Goal: Transaction & Acquisition: Purchase product/service

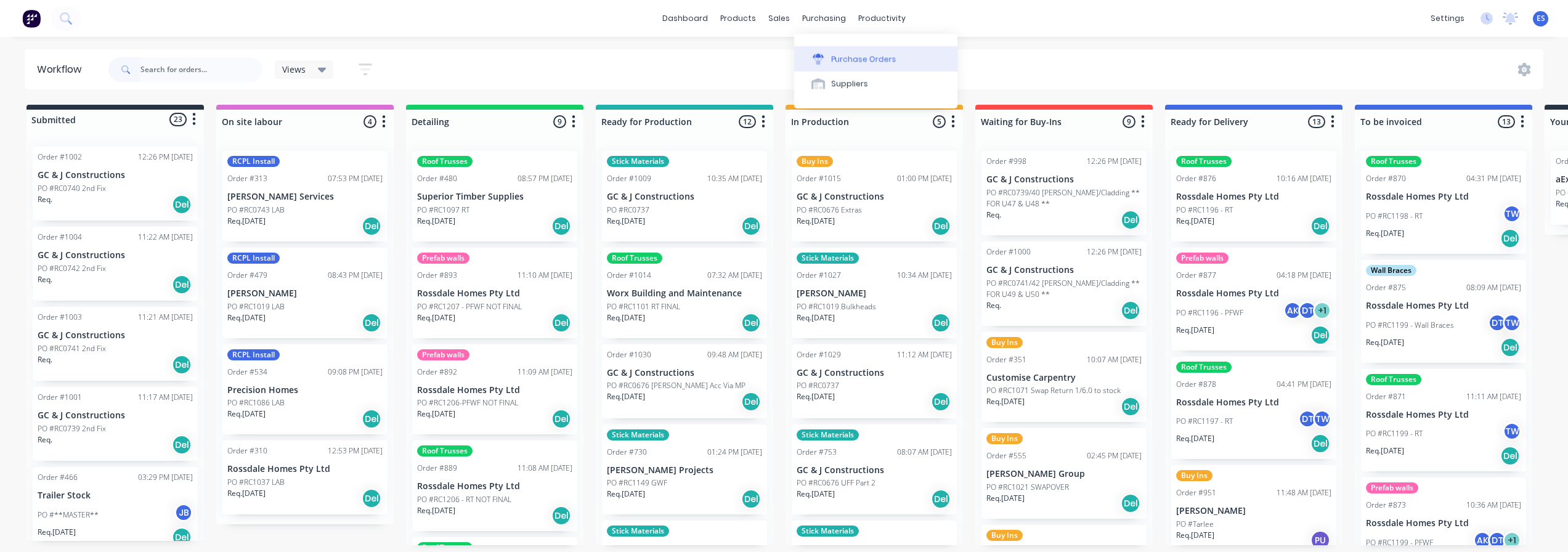
click at [837, 56] on div "Purchase Orders" at bounding box center [863, 60] width 65 height 11
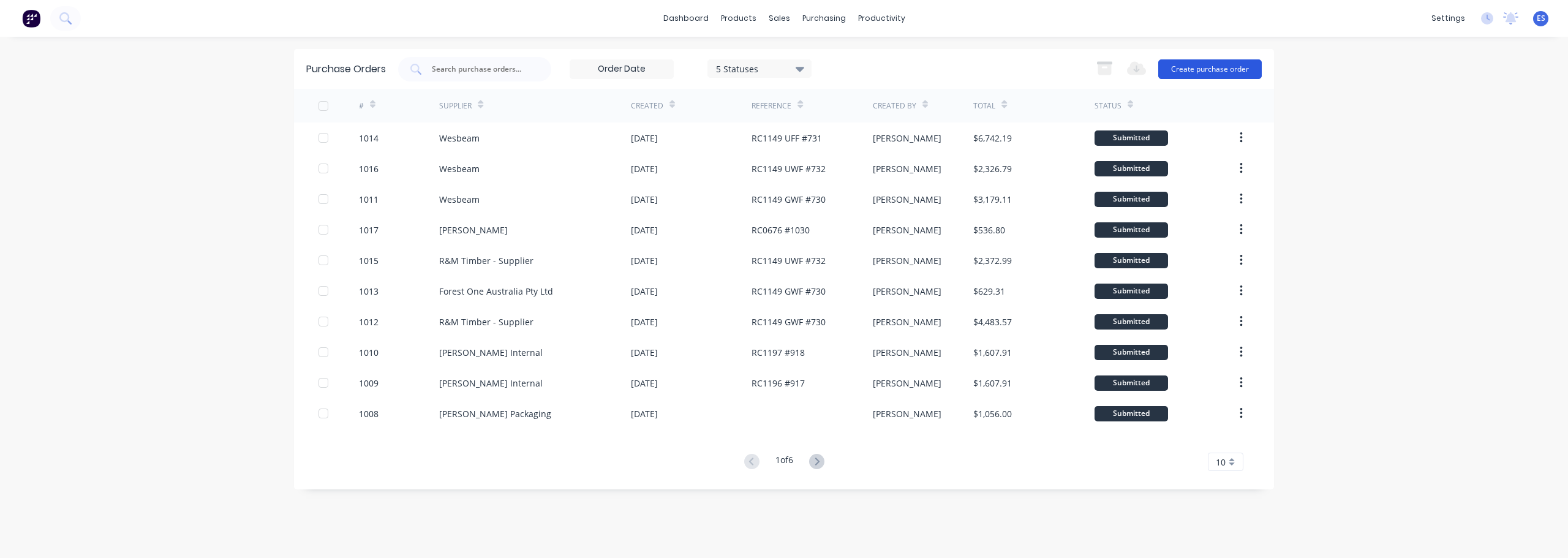
click at [1208, 66] on button "Create purchase order" at bounding box center [1209, 69] width 104 height 20
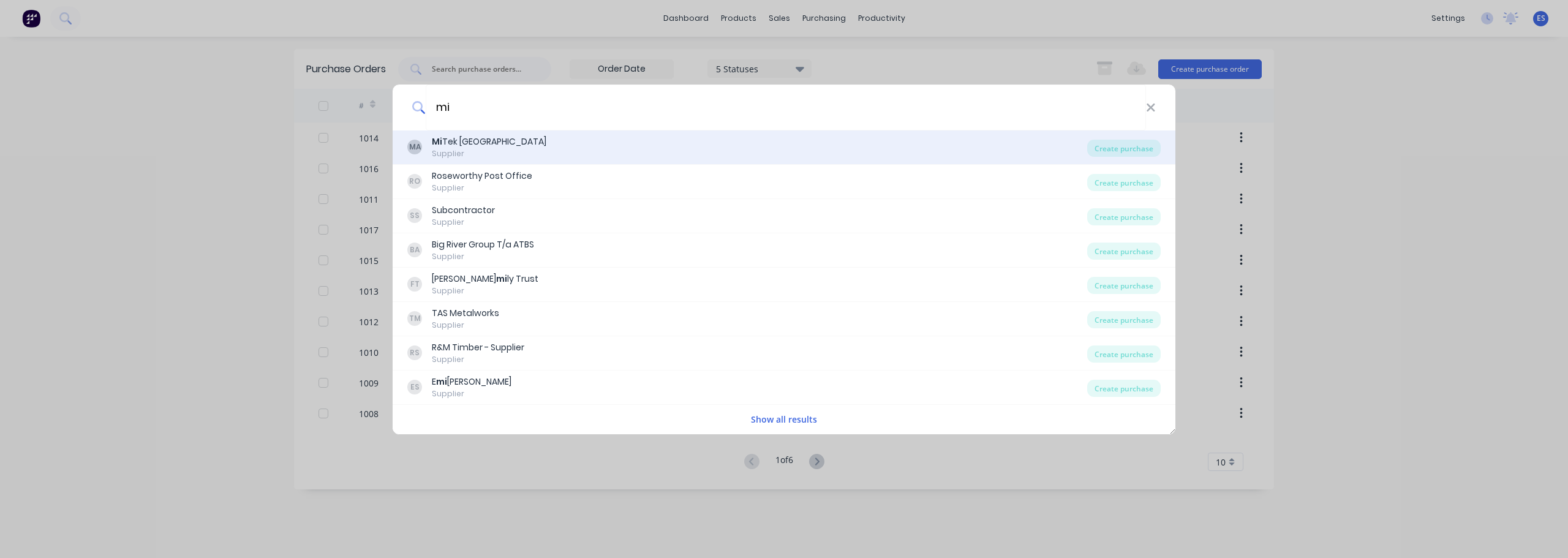
type input "mi"
click at [643, 145] on div "MA Mi Tek Australia Supplier" at bounding box center [747, 147] width 680 height 24
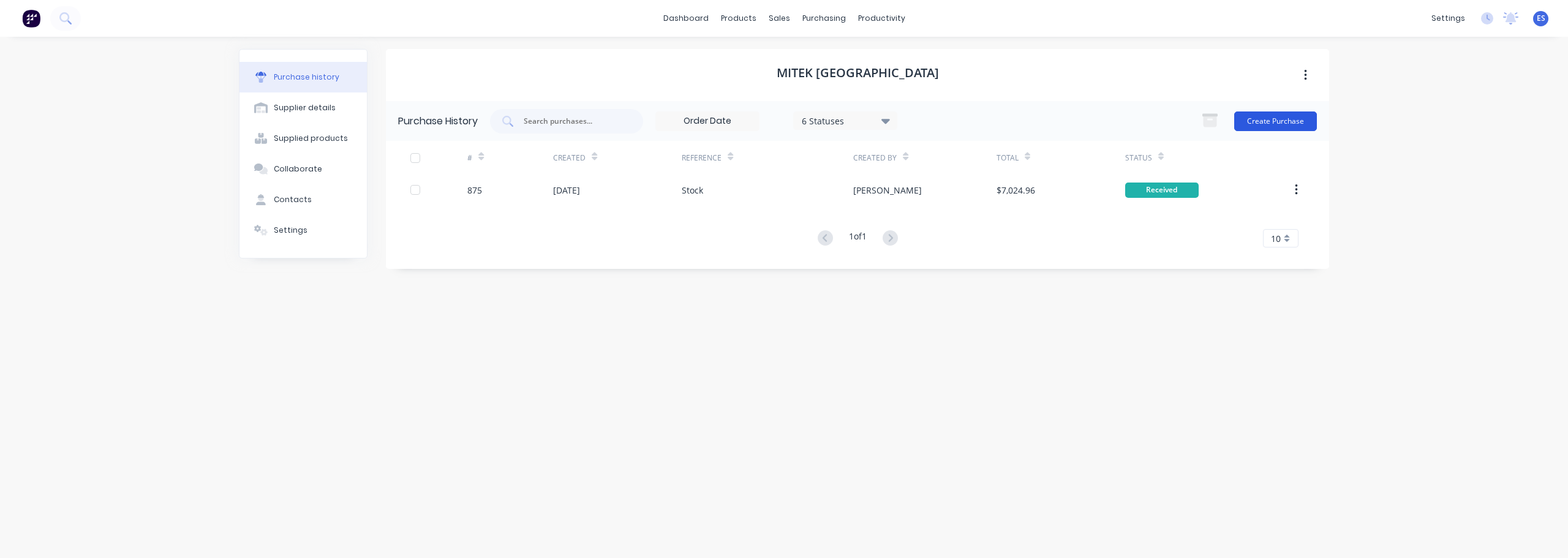
click at [1253, 121] on button "Create Purchase" at bounding box center [1275, 121] width 83 height 20
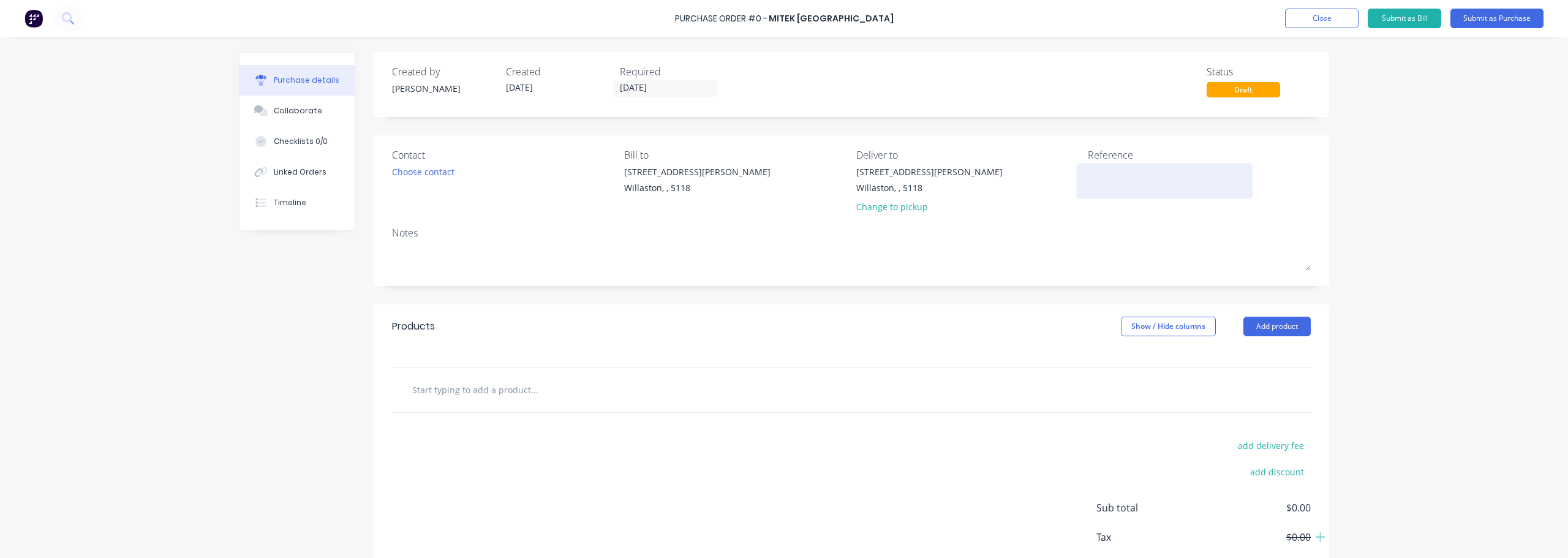
click at [1112, 176] on textarea at bounding box center [1164, 180] width 153 height 28
type textarea "Orange Avenue T1B o"
type textarea "x"
type textarea "Orange Avenue T1B on"
type textarea "x"
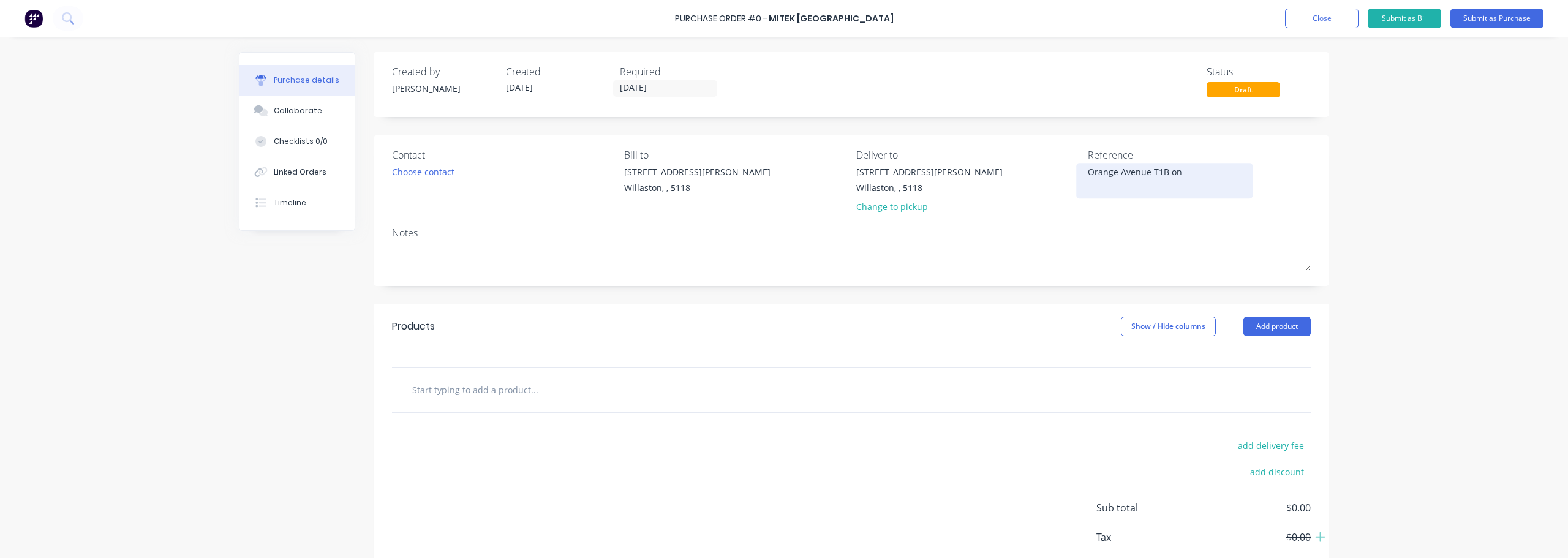
type textarea "Orange Avenue T1B on"
type textarea "x"
type textarea "Orange Avenue T1B on s"
type textarea "x"
type textarea "Orange Avenue T1B on si"
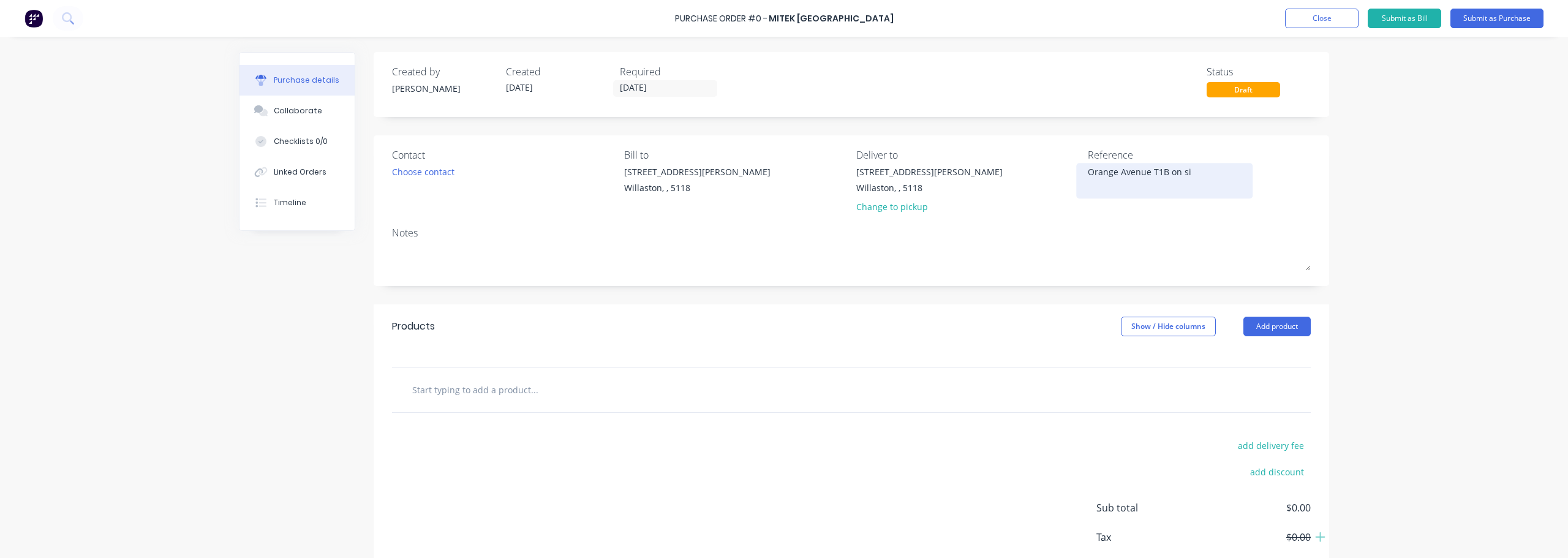
type textarea "x"
type textarea "Orange Avenue T1B on sit"
type textarea "x"
type textarea "[GEOGRAPHIC_DATA] T1B on site"
type textarea "x"
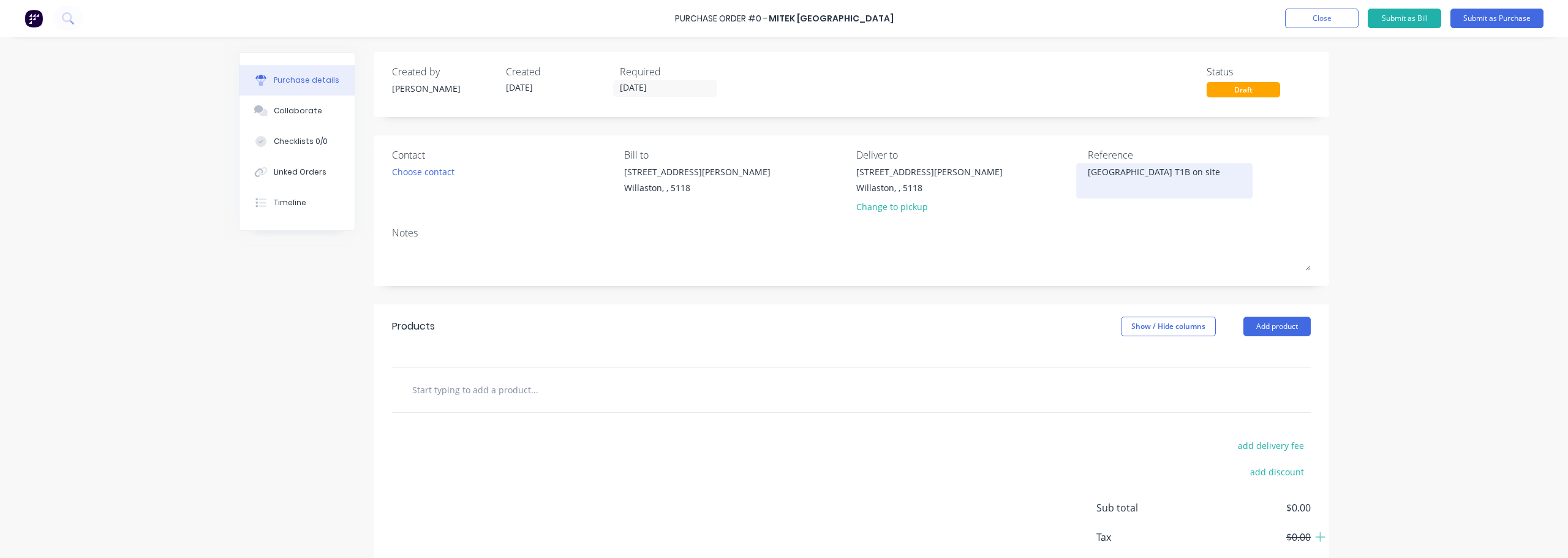
type textarea "[GEOGRAPHIC_DATA] T1B on site r"
type textarea "x"
type textarea "[GEOGRAPHIC_DATA] T1B on site re"
type textarea "x"
type textarea "[GEOGRAPHIC_DATA] T1B on site rec"
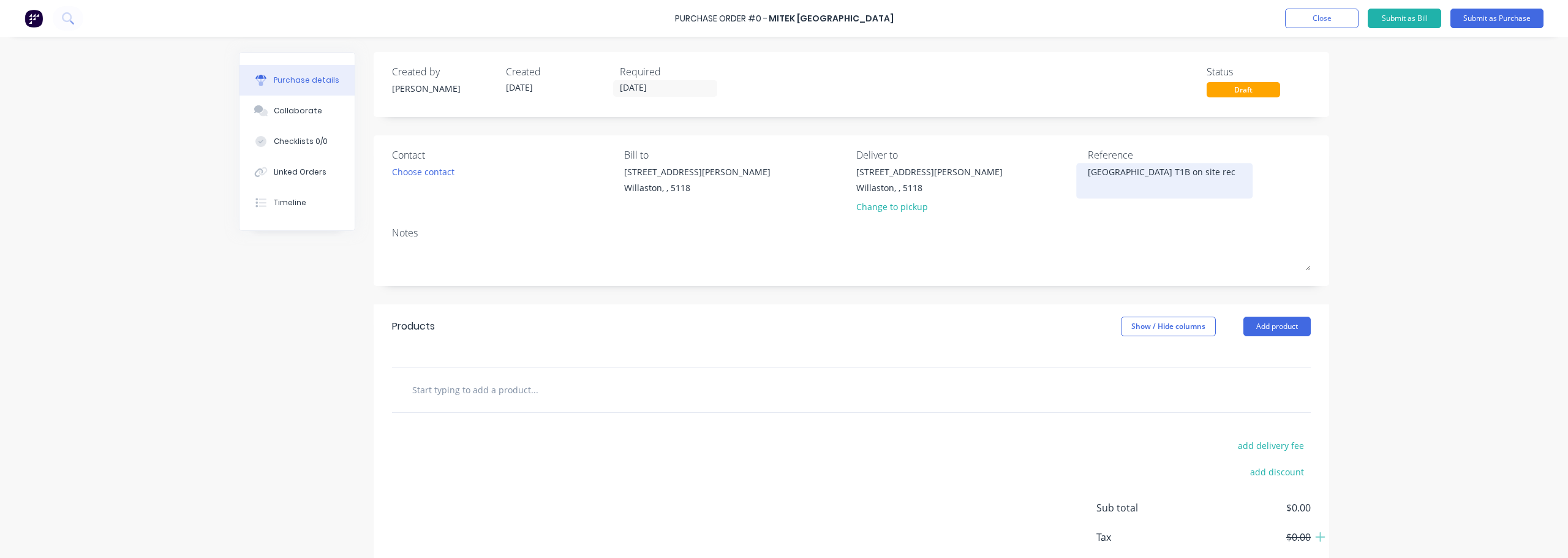
type textarea "x"
type textarea "[GEOGRAPHIC_DATA] T1B on site reco"
type textarea "x"
type textarea "[GEOGRAPHIC_DATA] T1B on site reco"
type textarea "x"
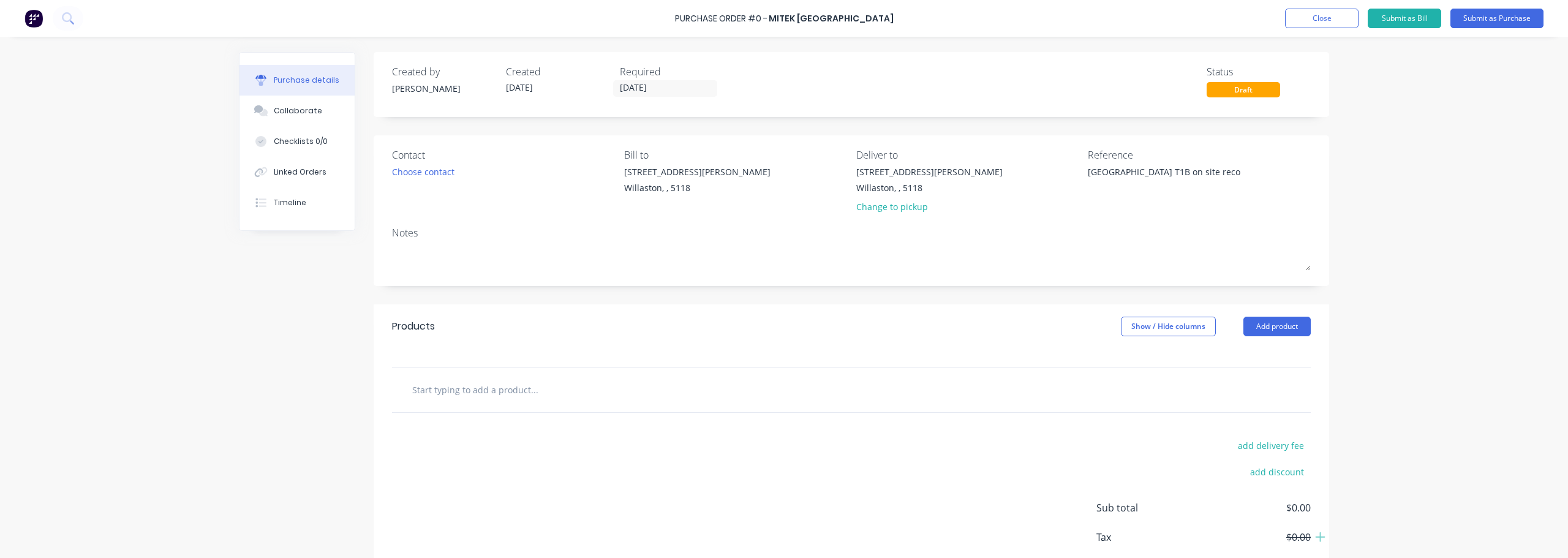
type textarea "[GEOGRAPHIC_DATA] T1B on site reco"
type textarea "x"
type textarea "[GEOGRAPHIC_DATA] T1B on site reco"
click at [654, 382] on div at bounding box center [586, 389] width 368 height 24
click at [506, 400] on input "text" at bounding box center [534, 389] width 245 height 24
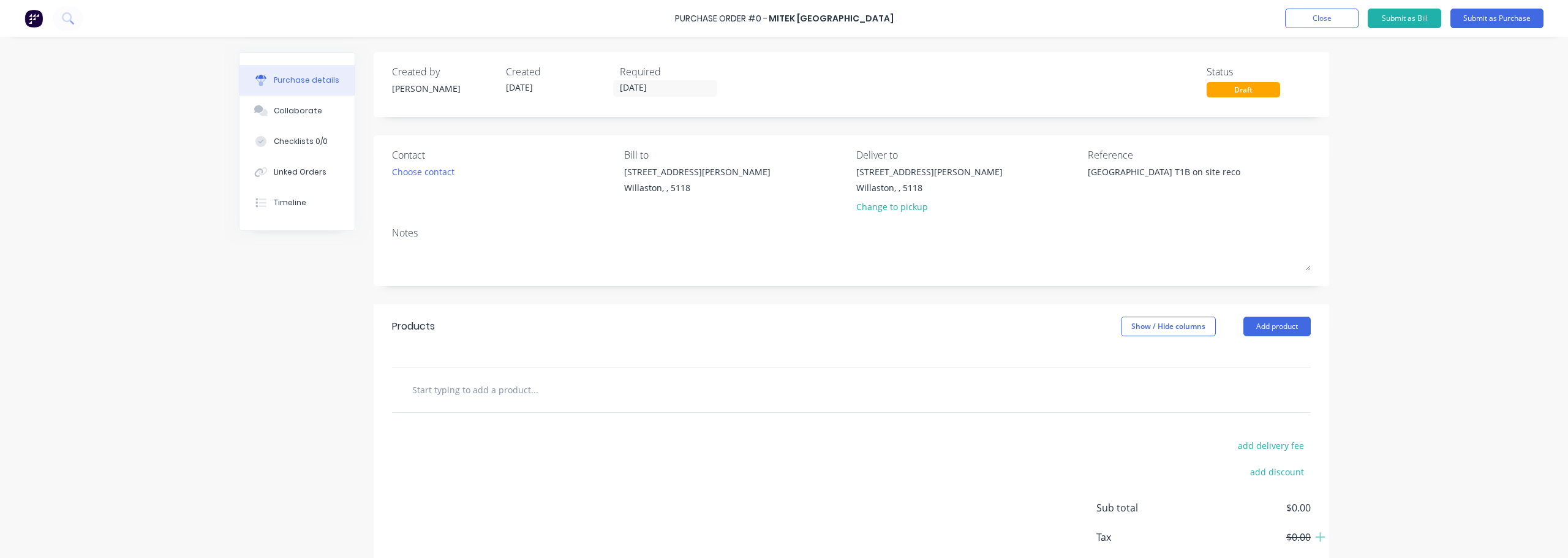
type textarea "x"
type input "E"
type textarea "x"
type input "En"
type textarea "x"
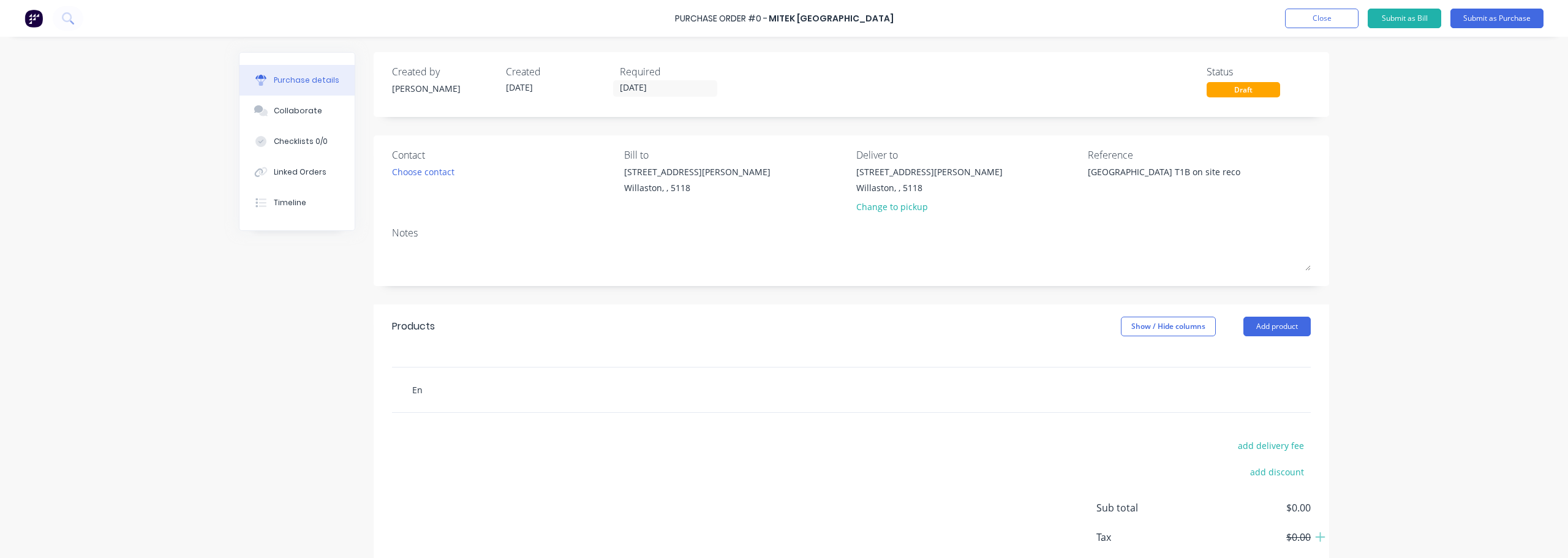
type input "Eng"
type textarea "x"
type input "Engin"
type textarea "x"
type input "Enging"
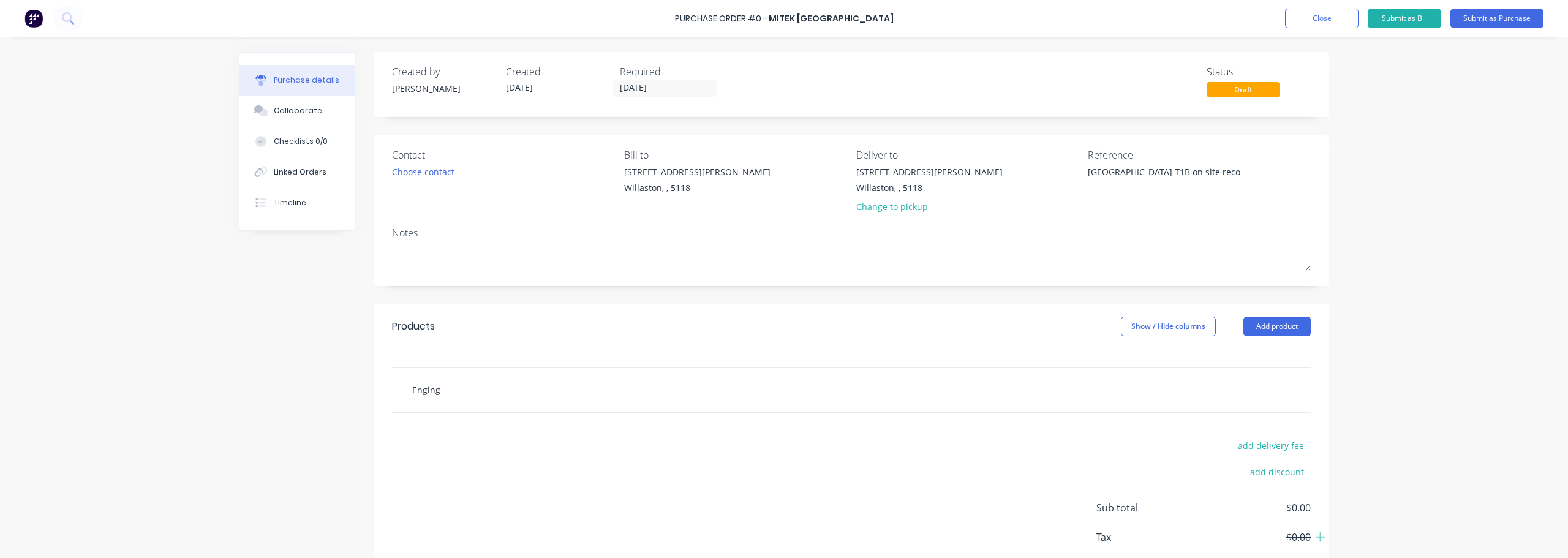
type textarea "x"
type input "Enginge"
type textarea "x"
type input "Engingee"
type textarea "x"
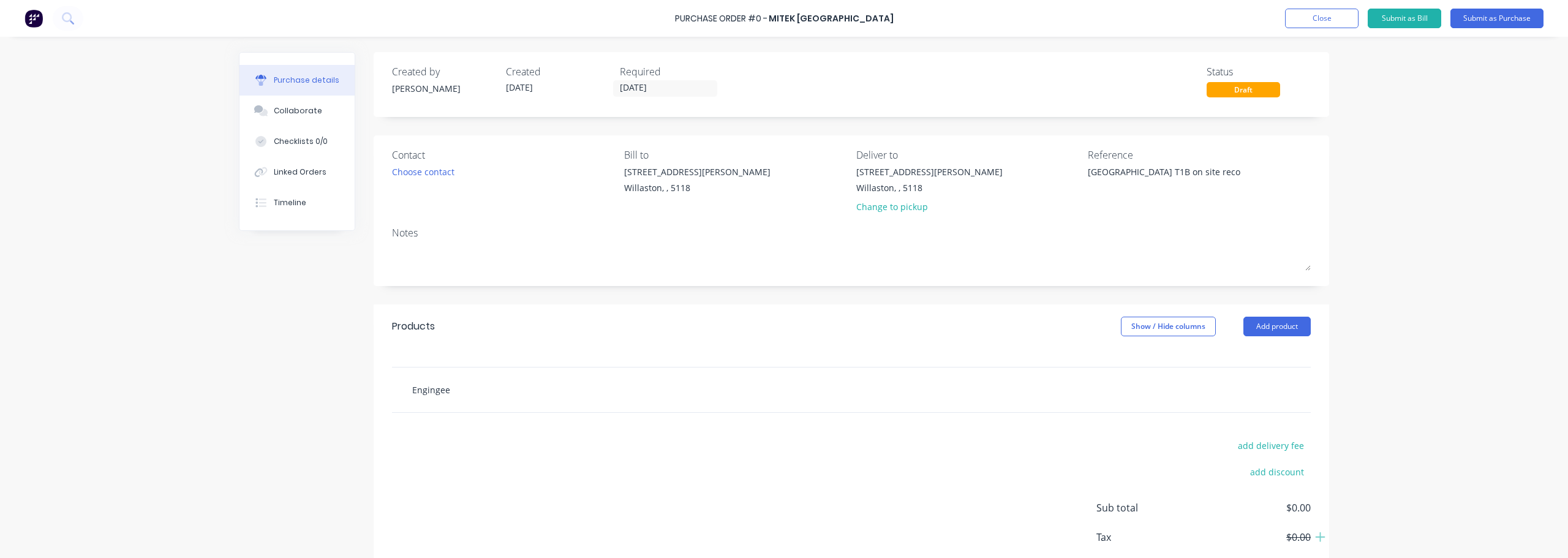
type input "Engingeer"
type textarea "x"
type input "Engingeeri"
type textarea "x"
type input "Engingeerin"
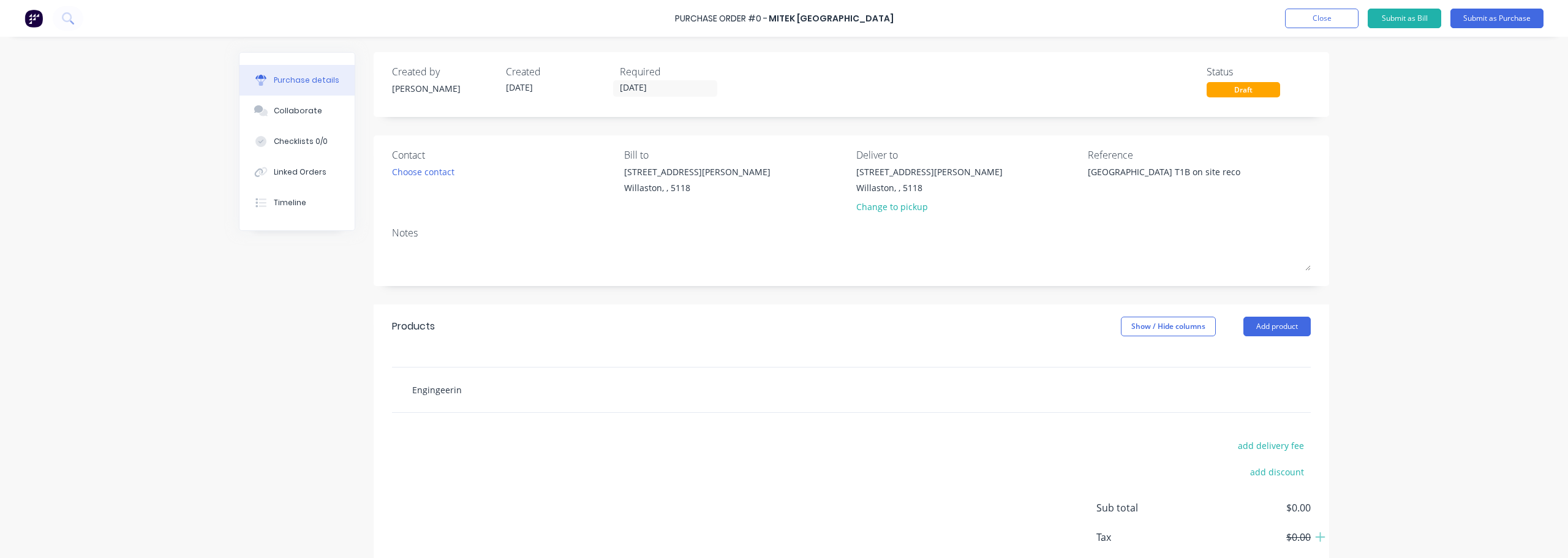
type textarea "x"
type input "Engingeering"
type textarea "x"
type input "Engingeering"
type textarea "x"
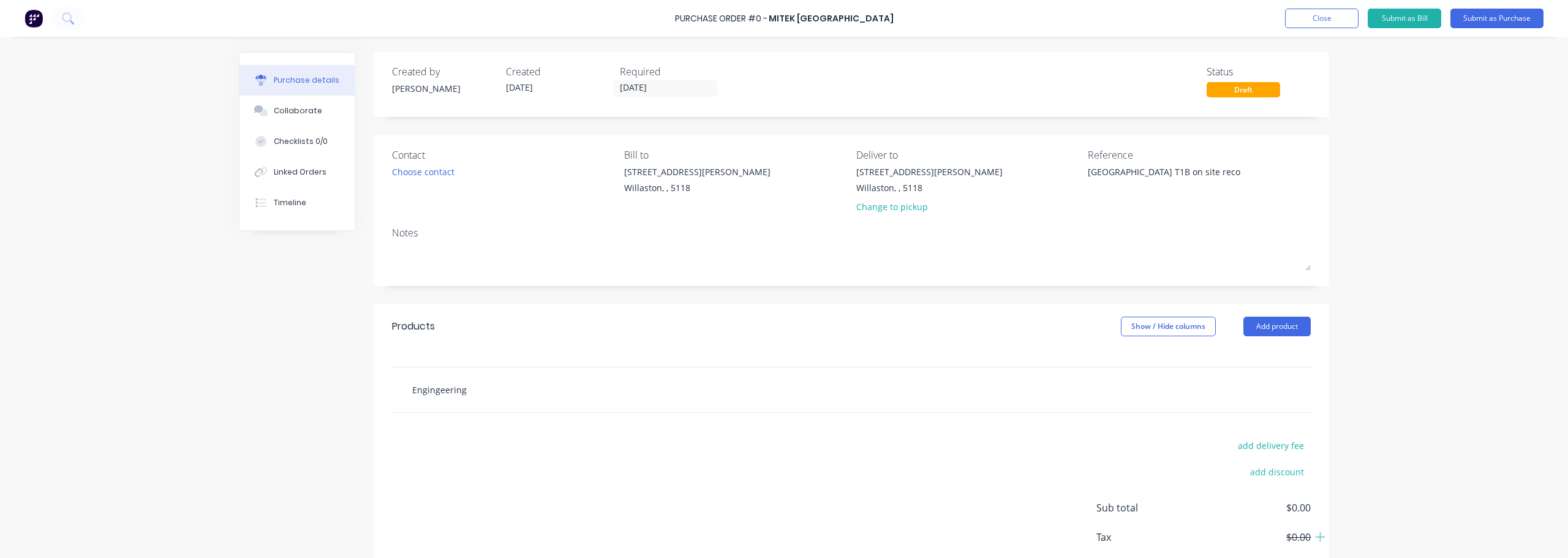
type input "Engingeering f"
type textarea "x"
type input "Engingeering fe"
type textarea "x"
type input "Engingeering fee"
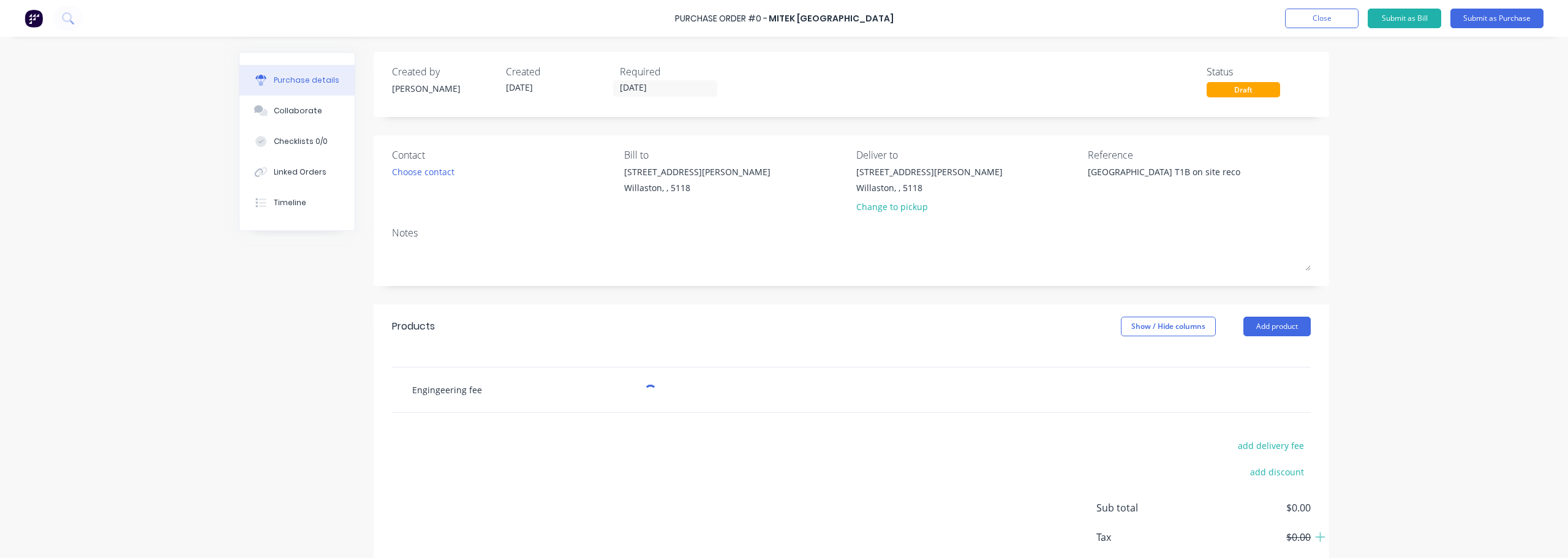
type textarea "x"
type input "Engingeering fee"
type textarea "x"
type input "Engingeering fee"
drag, startPoint x: 437, startPoint y: 390, endPoint x: 513, endPoint y: 403, distance: 77.1
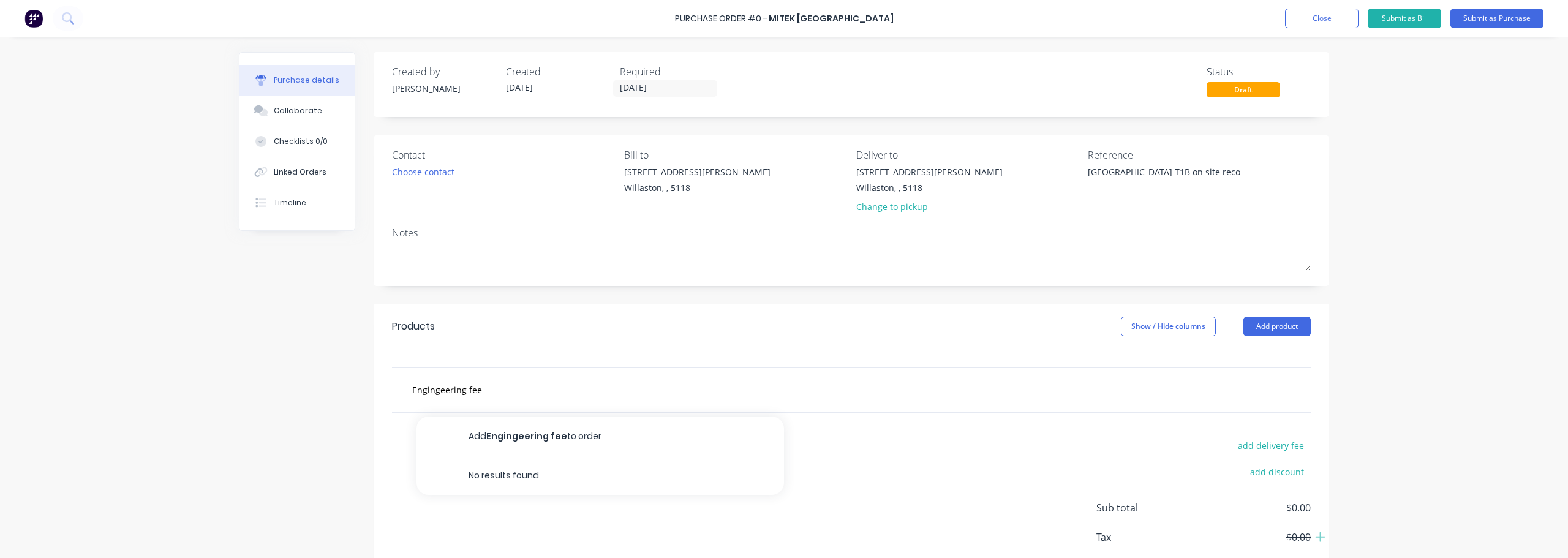
click at [526, 405] on div "Engingeering fee Add Engingeering fee to order No results found" at bounding box center [851, 390] width 918 height 45
drag, startPoint x: 493, startPoint y: 389, endPoint x: 387, endPoint y: 392, distance: 106.0
click at [392, 392] on div "Engingeering fee Add Engingeering fee to order No results found" at bounding box center [851, 390] width 918 height 45
type textarea "x"
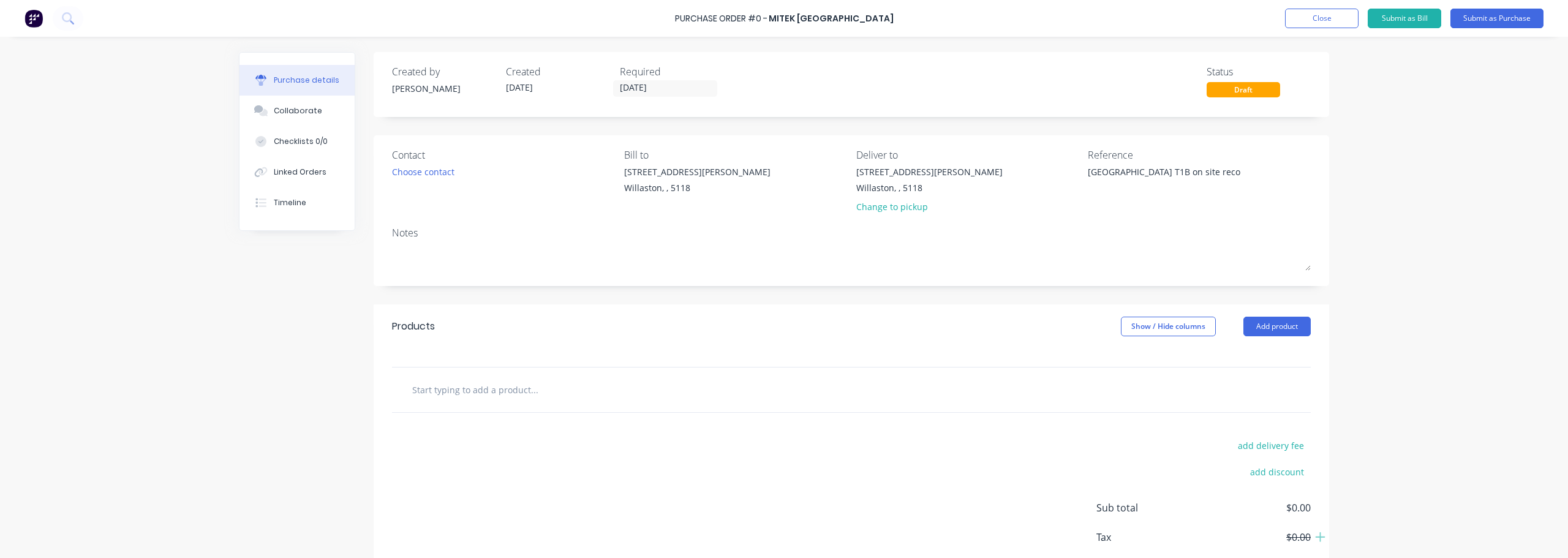
type input "m"
type textarea "x"
type input "mi"
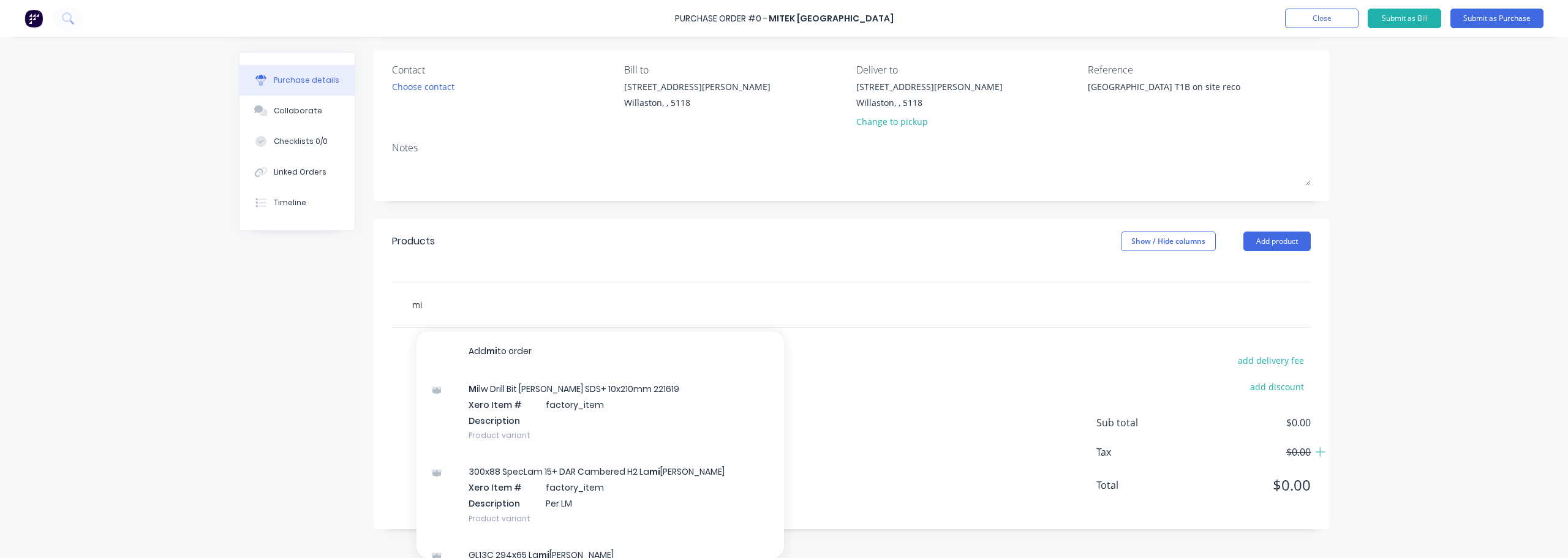
type textarea "x"
type input "m"
type textarea "x"
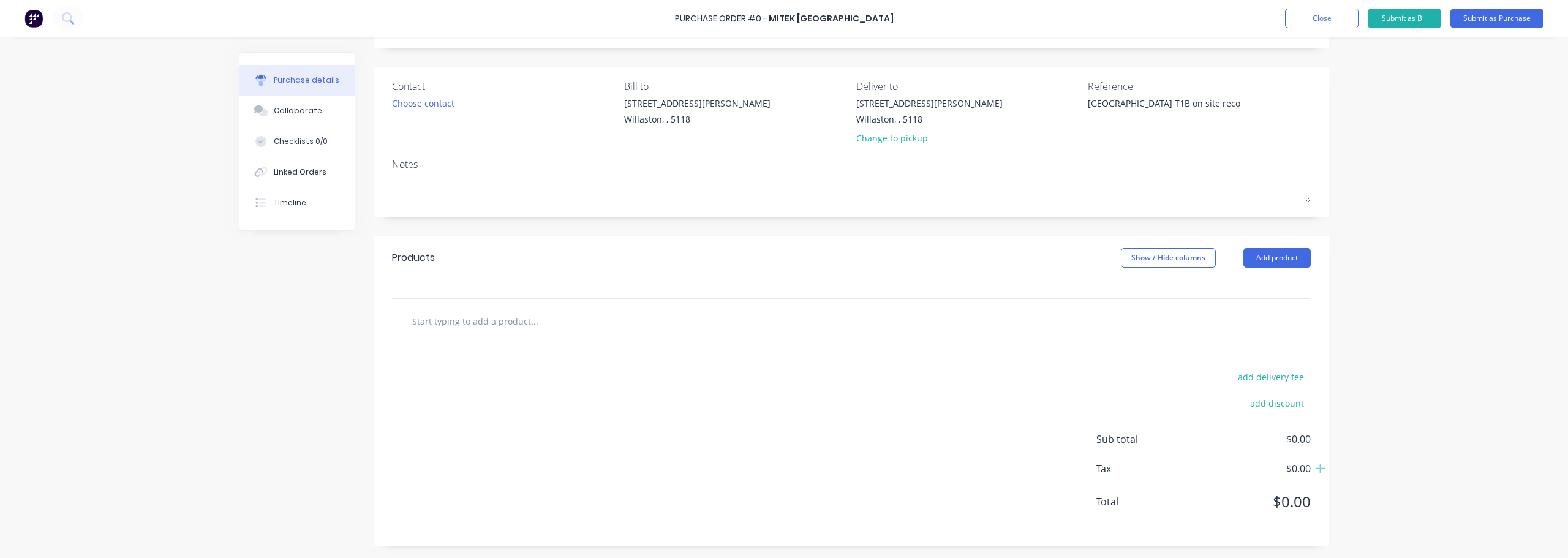
scroll to position [69, 0]
type textarea "x"
type input "f"
type textarea "x"
type input "fe"
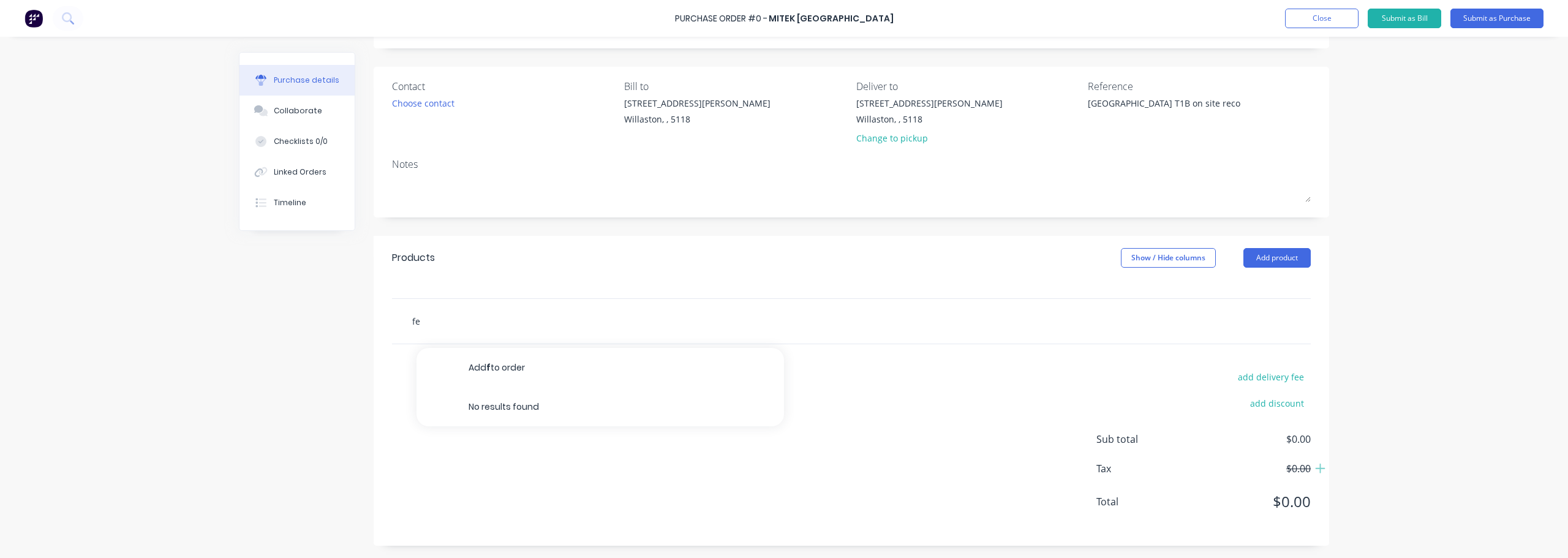
type textarea "x"
type input "fee"
type textarea "x"
type input "fe"
type textarea "x"
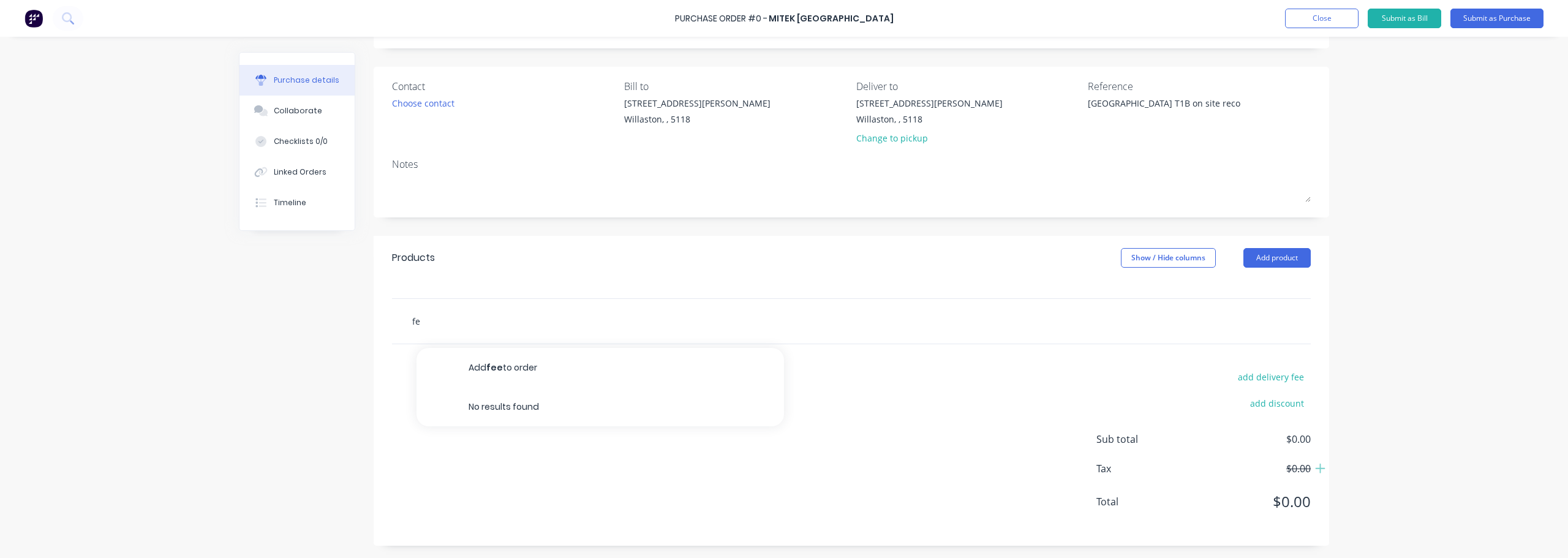
type input "f"
type textarea "x"
type input "E"
type textarea "x"
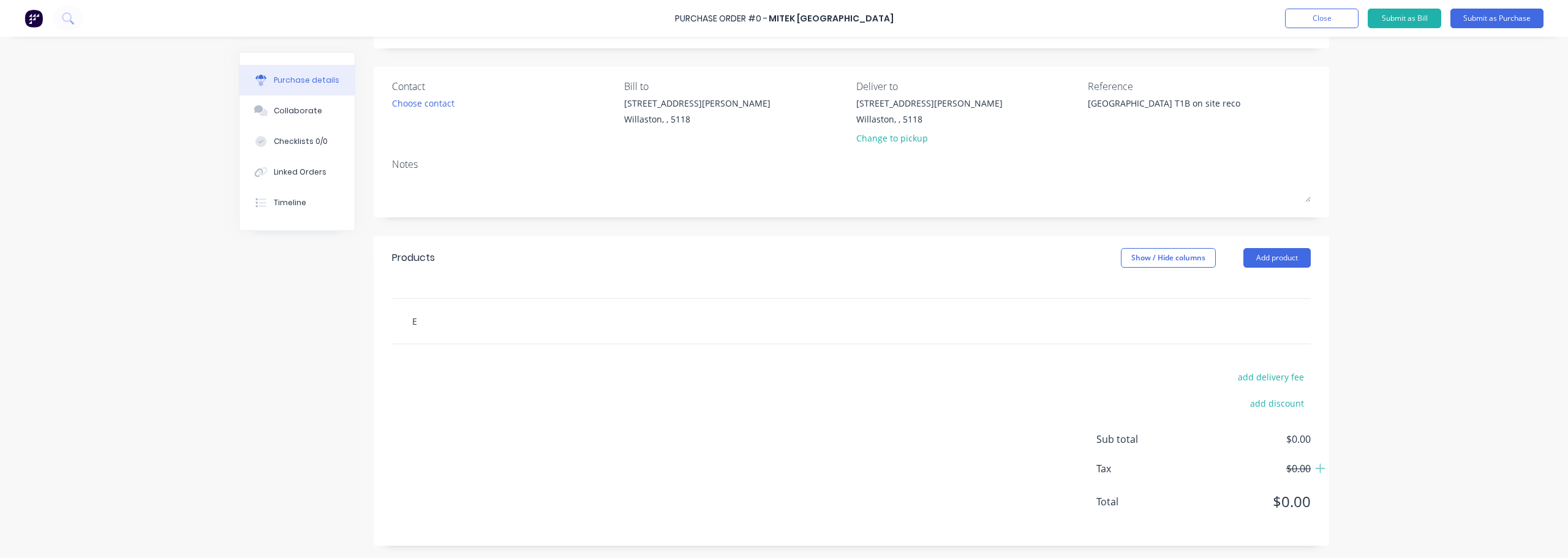
type input "En"
type textarea "x"
type input "Eng"
type textarea "x"
type input "Engi"
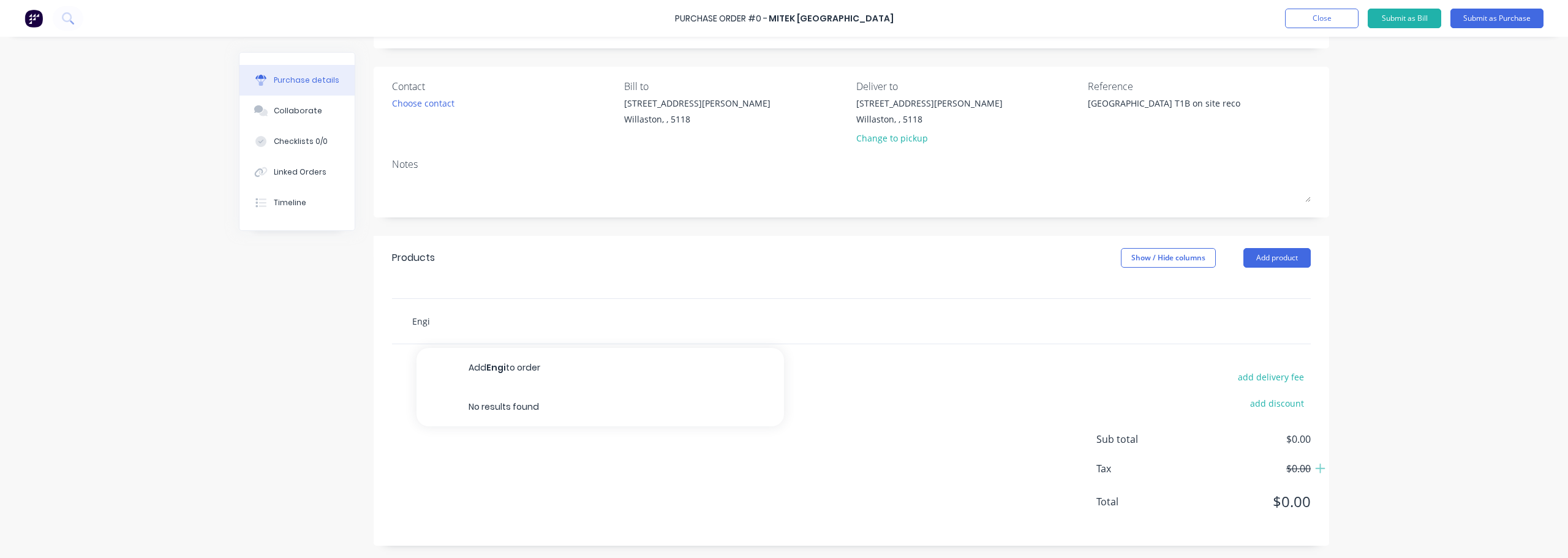
type textarea "x"
type input "Engin"
type textarea "x"
type input "Engine"
type textarea "x"
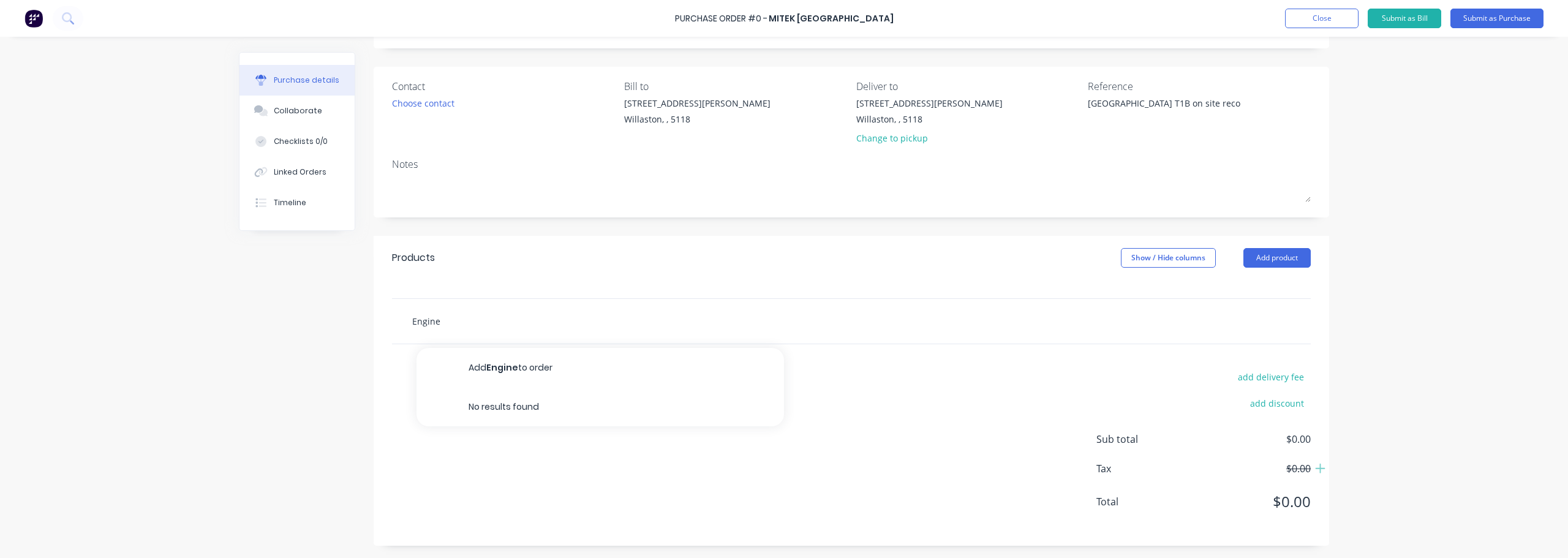
type input "Enginee"
type textarea "x"
type input "Engineer"
type textarea "x"
type input "Engineeri"
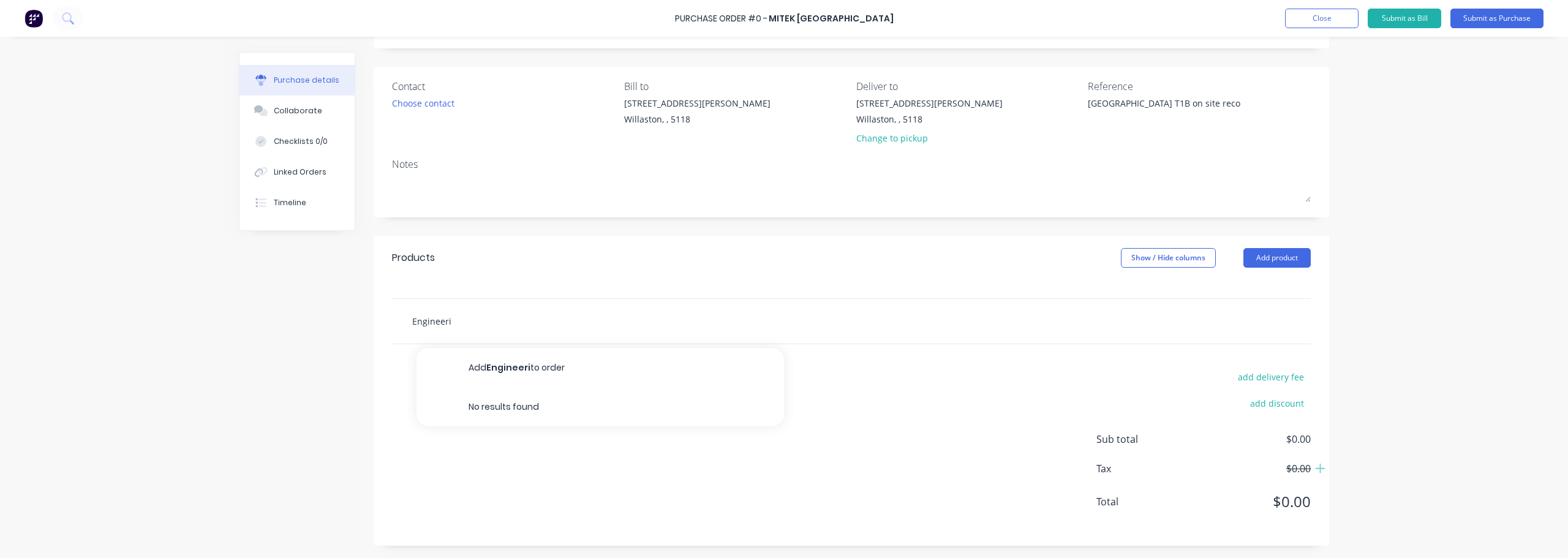
type textarea "x"
type input "Engineerin"
type textarea "x"
type input "Engineering"
type textarea "x"
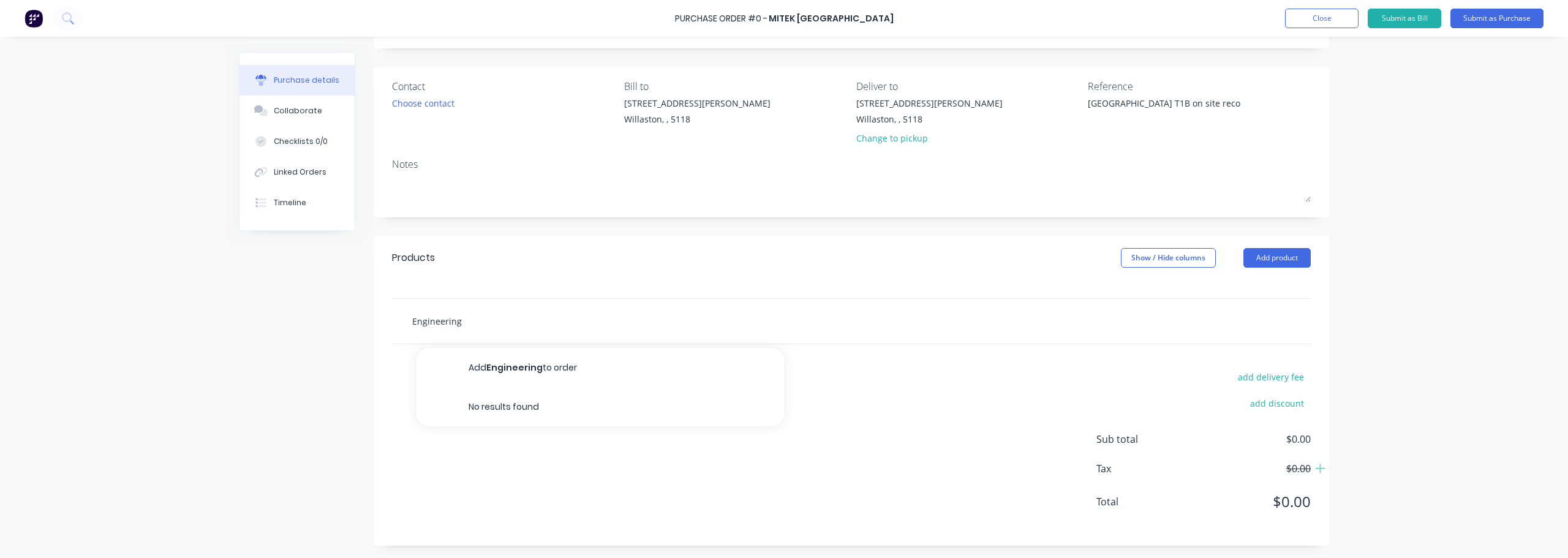
type input "Engineering"
type textarea "x"
type input "Engineering F"
type textarea "x"
type input "Engineering Fe"
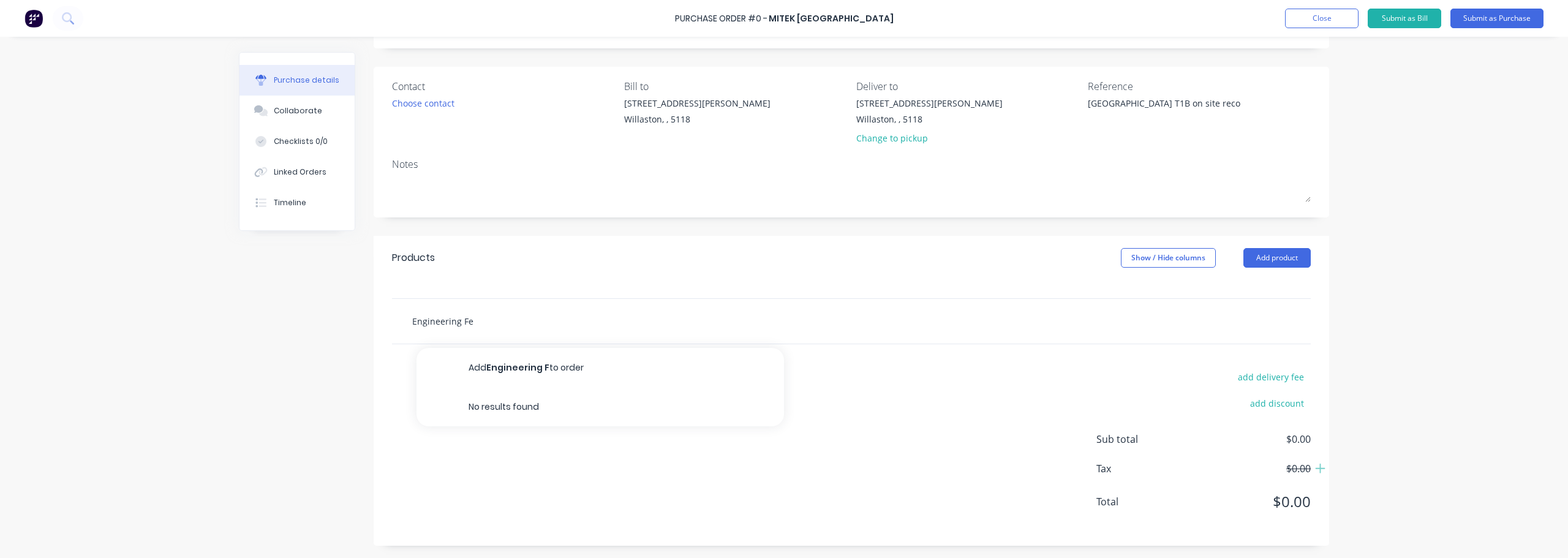
type textarea "x"
type input "Engineering Fee"
type textarea "x"
type input "Engineering Fee"
type textarea "x"
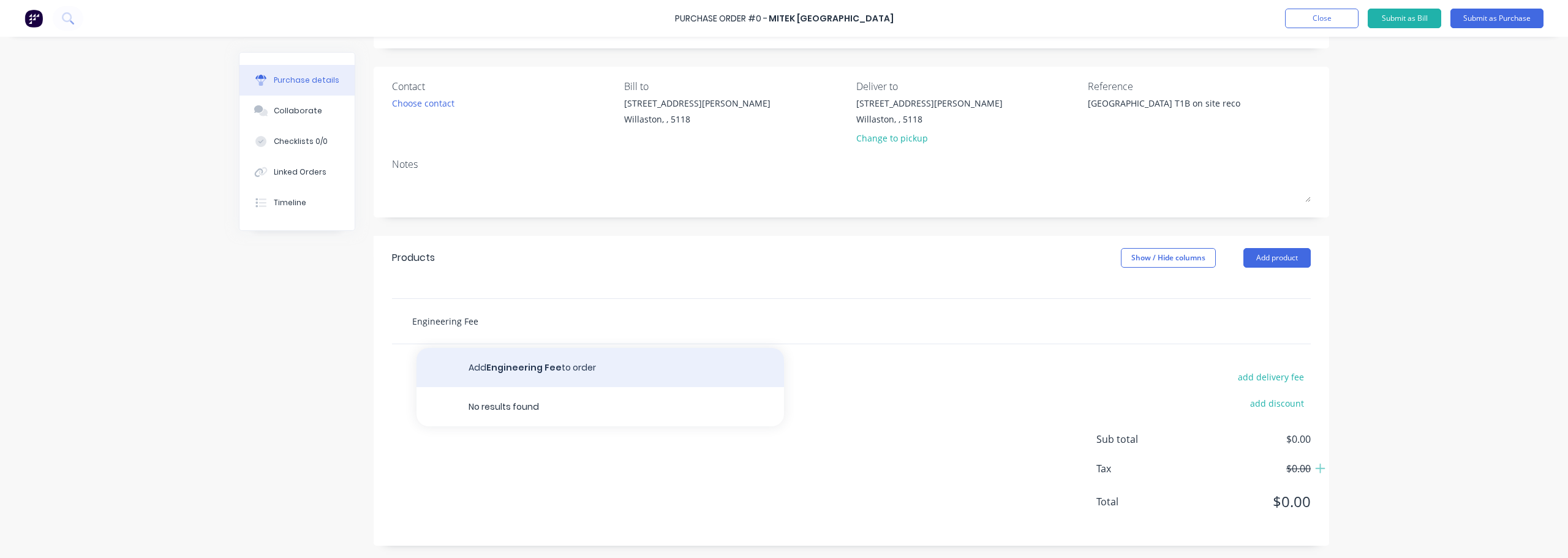
type input "Engineering Fee"
click at [517, 364] on button "Add Engineering Fee to order" at bounding box center [600, 368] width 368 height 39
type textarea "x"
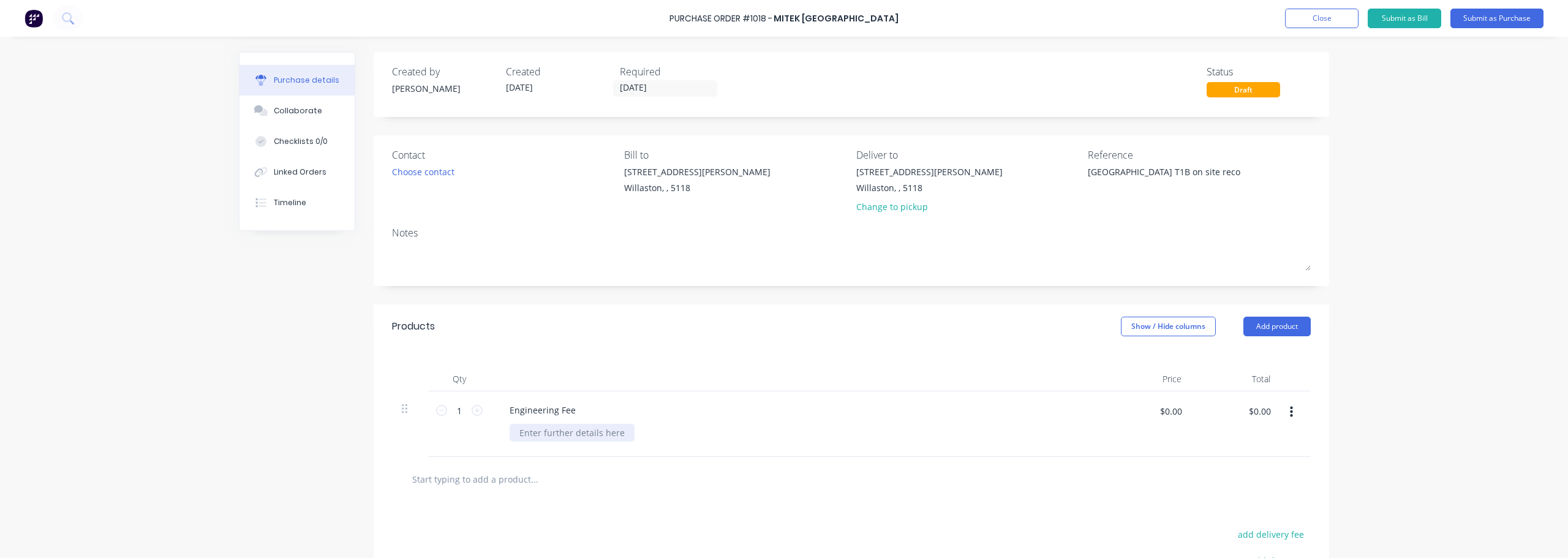
click at [585, 434] on div at bounding box center [572, 433] width 125 height 18
type textarea "x"
click at [1168, 410] on input "$0.00" at bounding box center [1170, 411] width 37 height 20
type input "200.00"
type textarea "x"
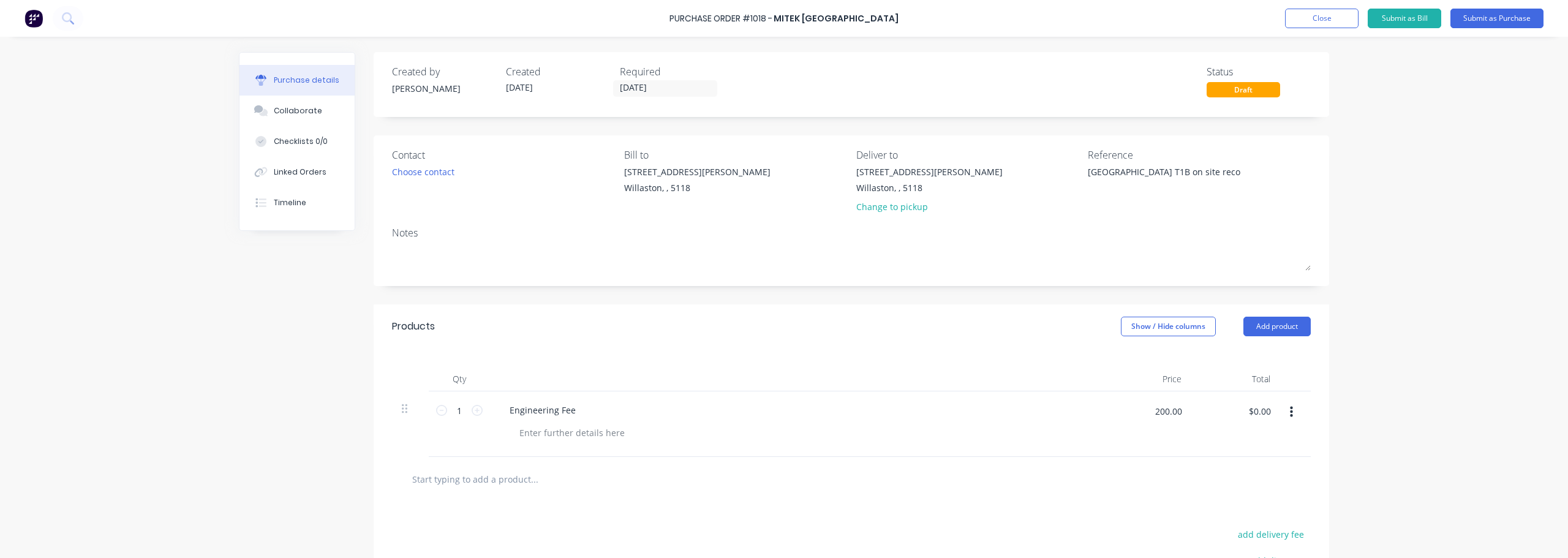
type input "$200.00"
click at [1158, 494] on div at bounding box center [851, 479] width 918 height 45
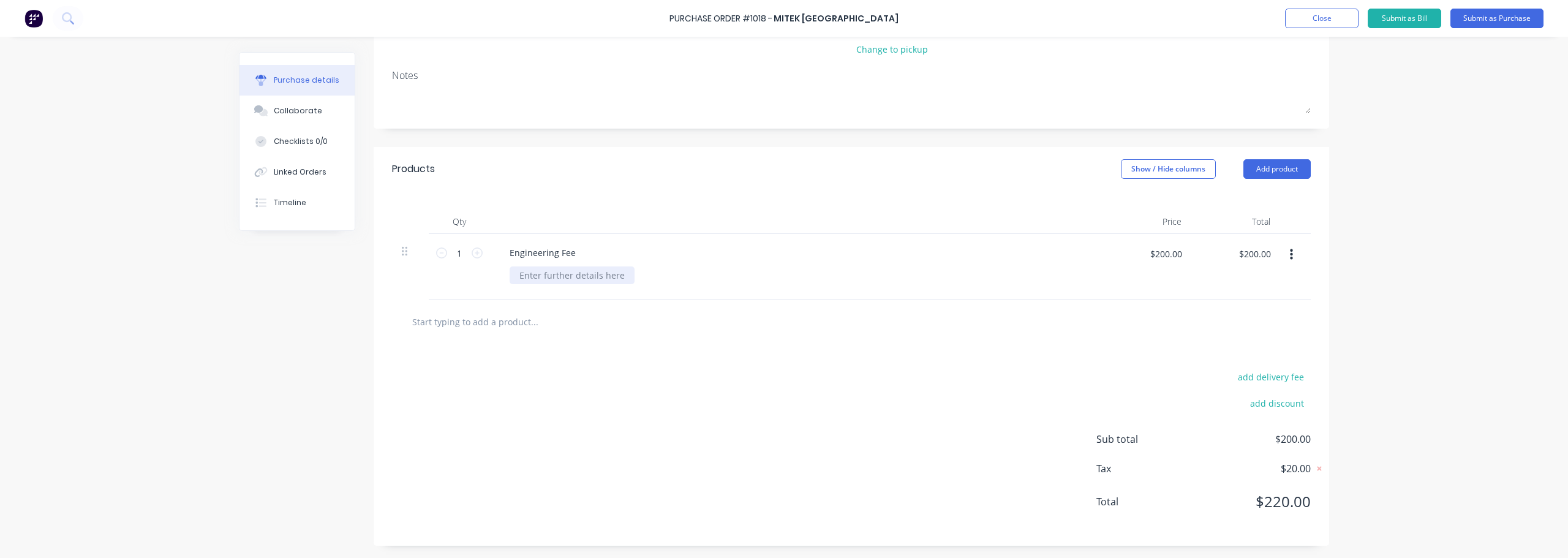
type textarea "x"
click at [549, 272] on div at bounding box center [572, 276] width 125 height 18
paste div
click at [621, 360] on div "add delivery fee add discount Sub total $200.00 Tax $20.00 Total $220.00" at bounding box center [852, 444] width 955 height 201
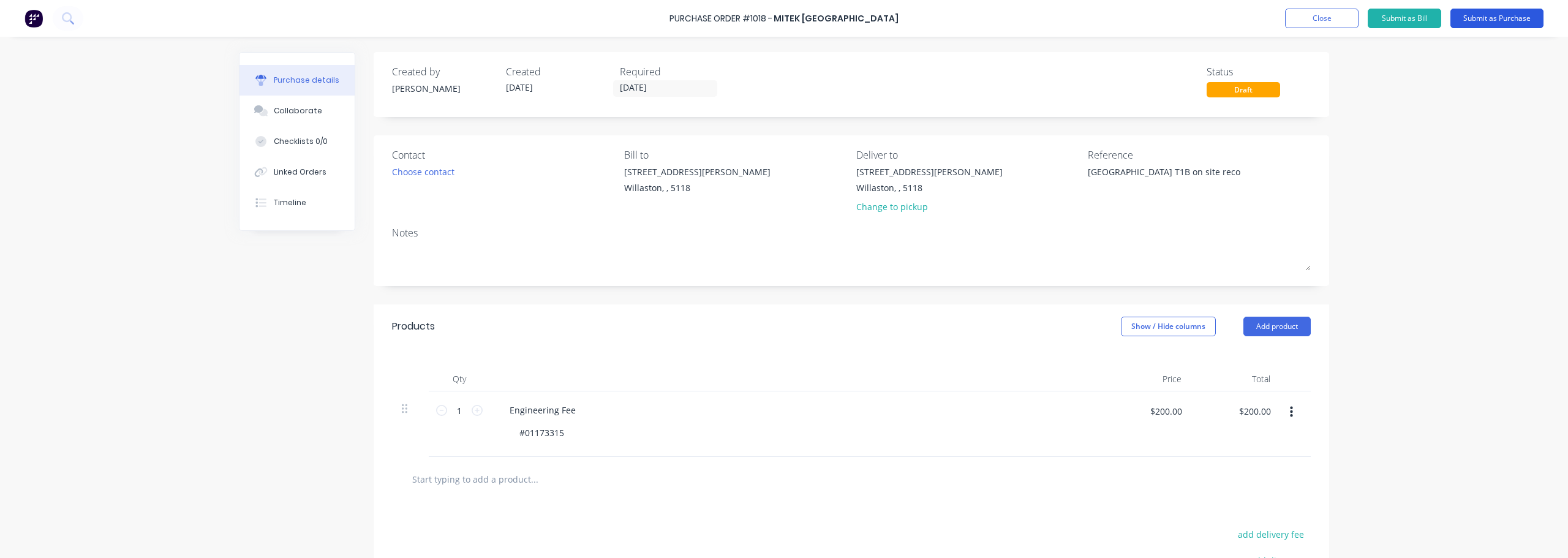
click at [1493, 18] on button "Submit as Purchase" at bounding box center [1497, 18] width 93 height 20
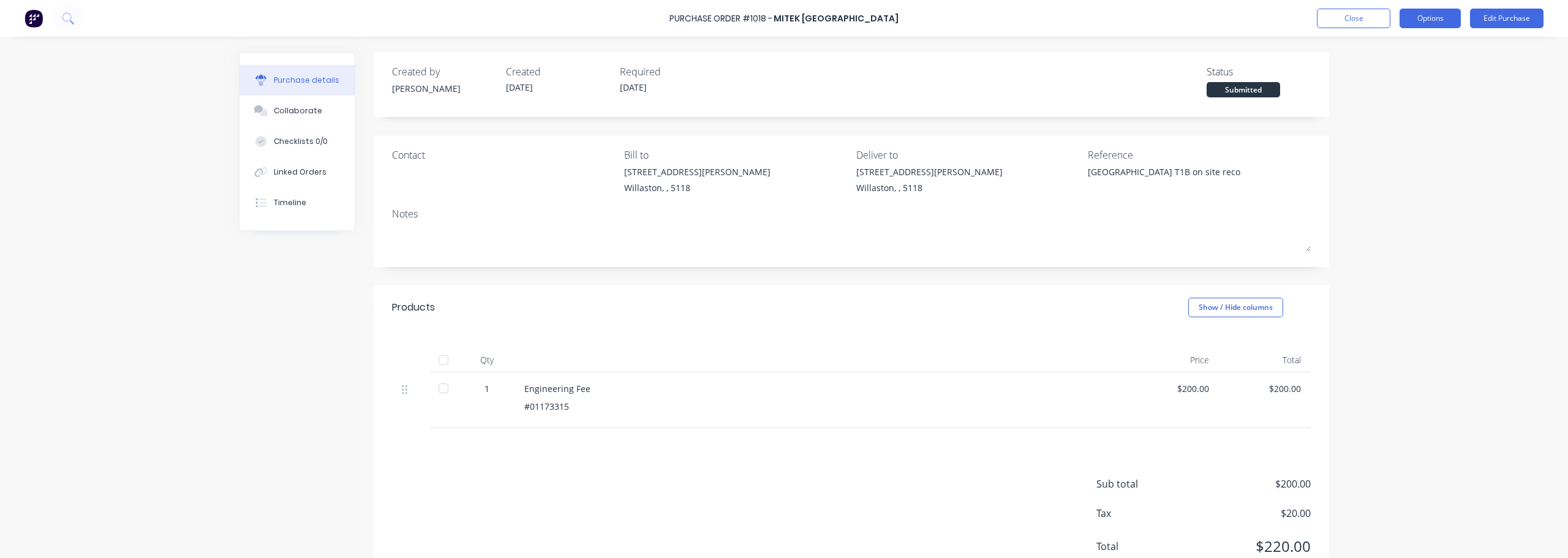
click at [1437, 23] on button "Options" at bounding box center [1430, 18] width 61 height 20
click at [1397, 43] on div "Print / Email" at bounding box center [1402, 50] width 94 height 18
click at [1395, 81] on div "With pricing" at bounding box center [1402, 75] width 94 height 18
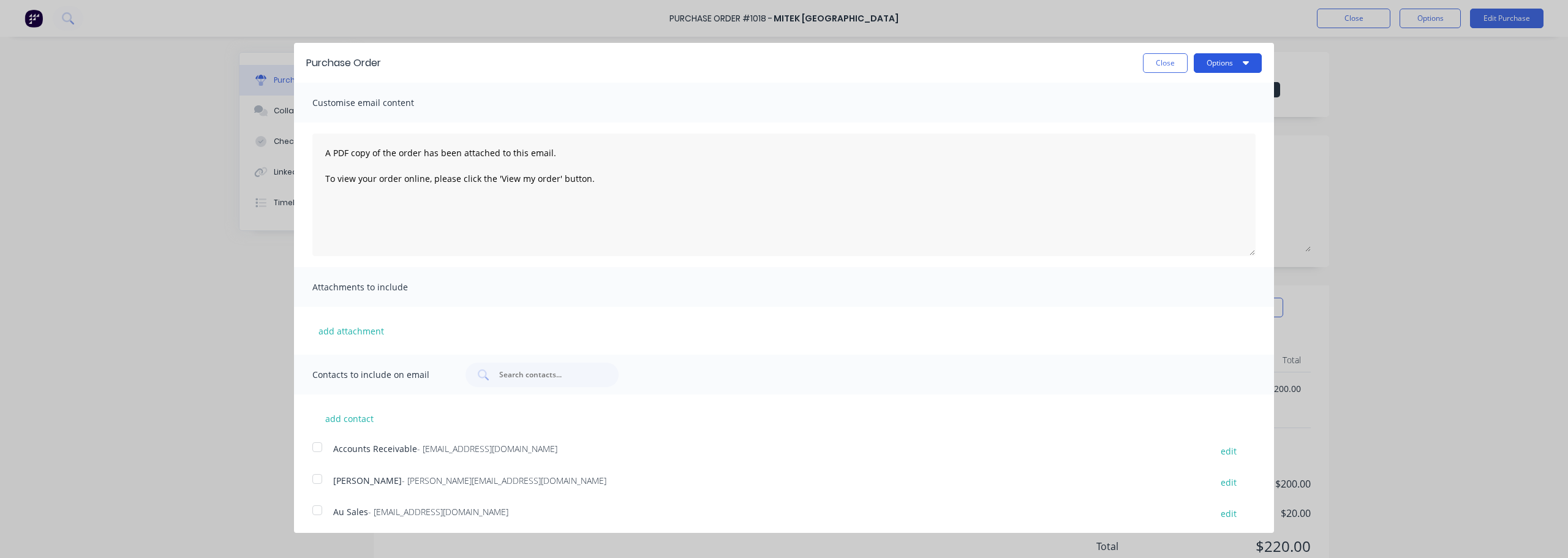
click at [1248, 59] on button "Options" at bounding box center [1228, 63] width 68 height 20
click at [1188, 100] on div "Print" at bounding box center [1203, 94] width 94 height 18
type textarea "x"
